Goal: Transaction & Acquisition: Purchase product/service

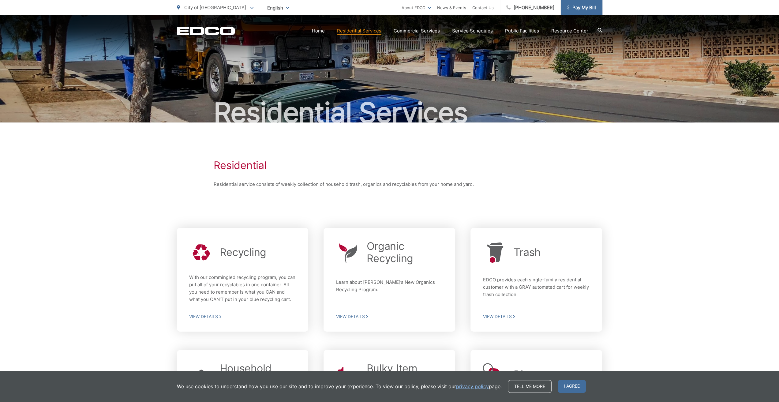
click at [585, 7] on span "Pay My Bill" at bounding box center [581, 7] width 29 height 7
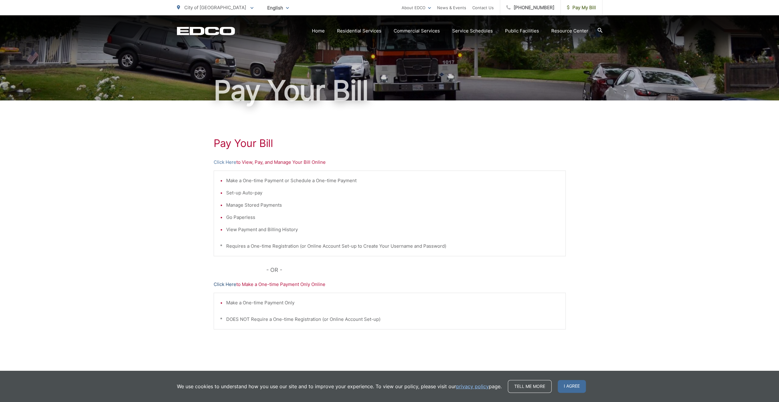
scroll to position [33, 0]
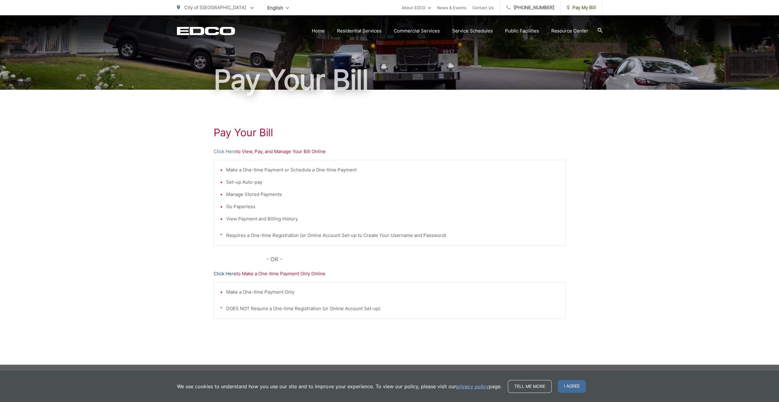
click at [226, 273] on link "Click Here" at bounding box center [225, 273] width 23 height 7
click at [223, 274] on link "Click Here" at bounding box center [225, 273] width 23 height 7
click at [225, 272] on link "Click Here" at bounding box center [225, 273] width 23 height 7
